Goal: Transaction & Acquisition: Purchase product/service

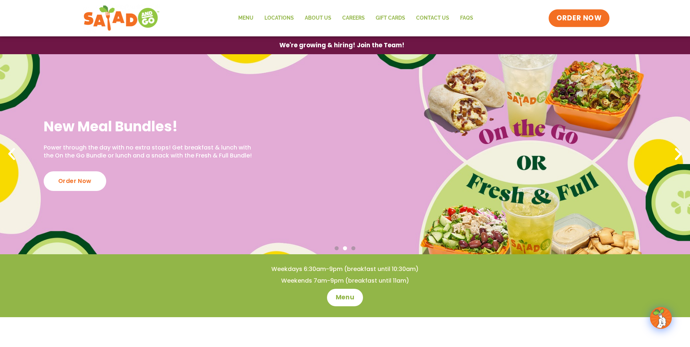
click at [594, 21] on span "ORDER NOW" at bounding box center [579, 17] width 45 height 9
click at [242, 18] on link "Menu" at bounding box center [246, 18] width 26 height 17
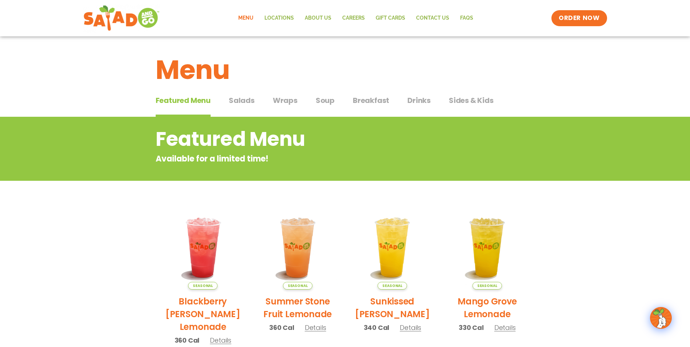
click at [250, 99] on span "Salads" at bounding box center [242, 100] width 26 height 11
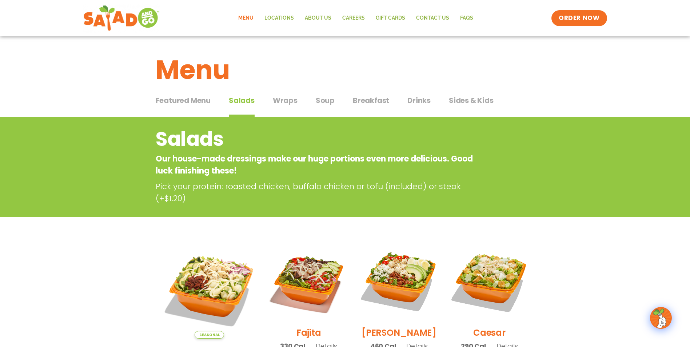
click at [291, 102] on span "Wraps" at bounding box center [285, 100] width 25 height 11
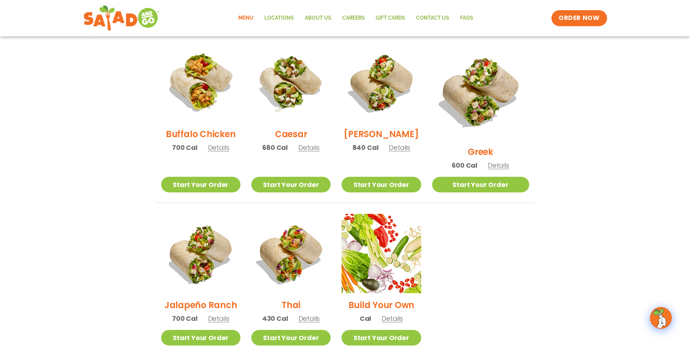
scroll to position [364, 0]
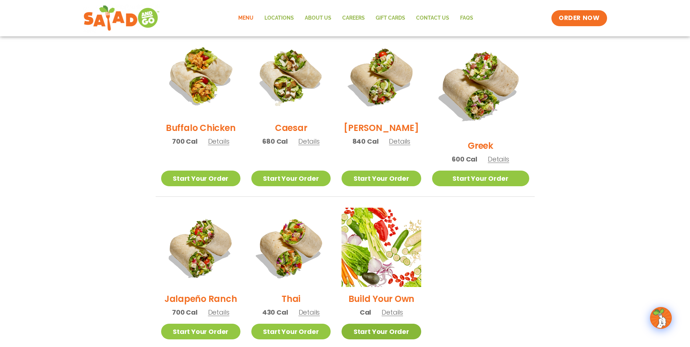
click at [391, 324] on link "Start Your Order" at bounding box center [381, 332] width 79 height 16
